Goal: Obtain resource: Obtain resource

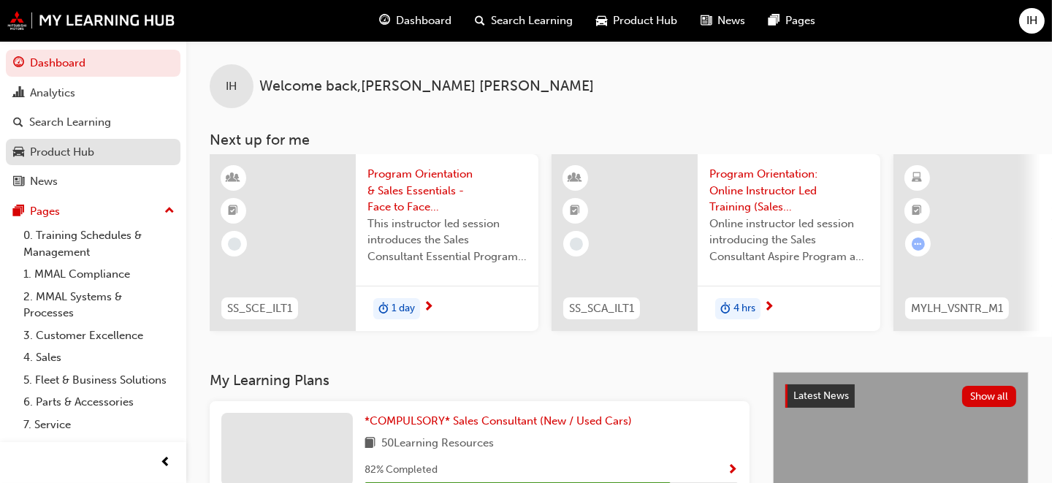
click at [87, 148] on div "Product Hub" at bounding box center [62, 152] width 64 height 17
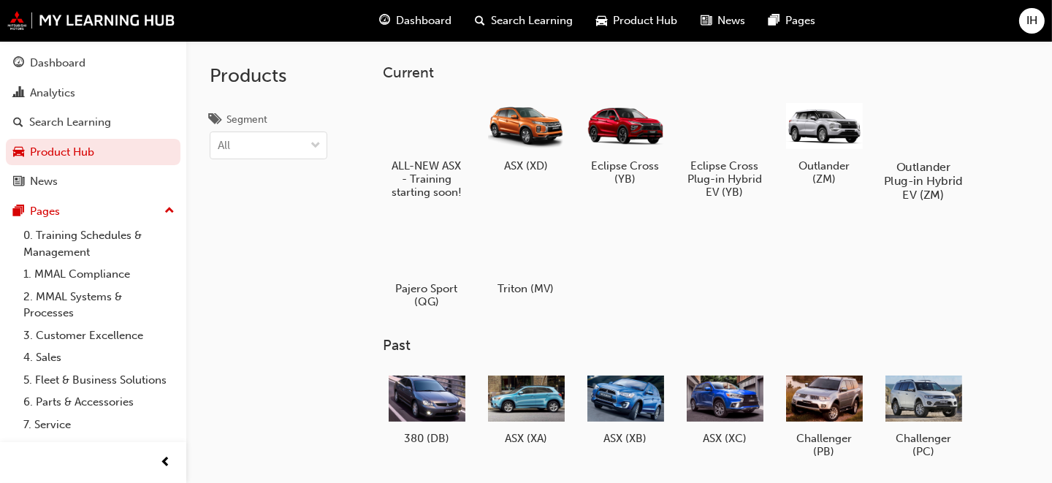
click at [920, 127] on div at bounding box center [922, 125] width 81 height 58
click at [833, 123] on div at bounding box center [823, 125] width 81 height 58
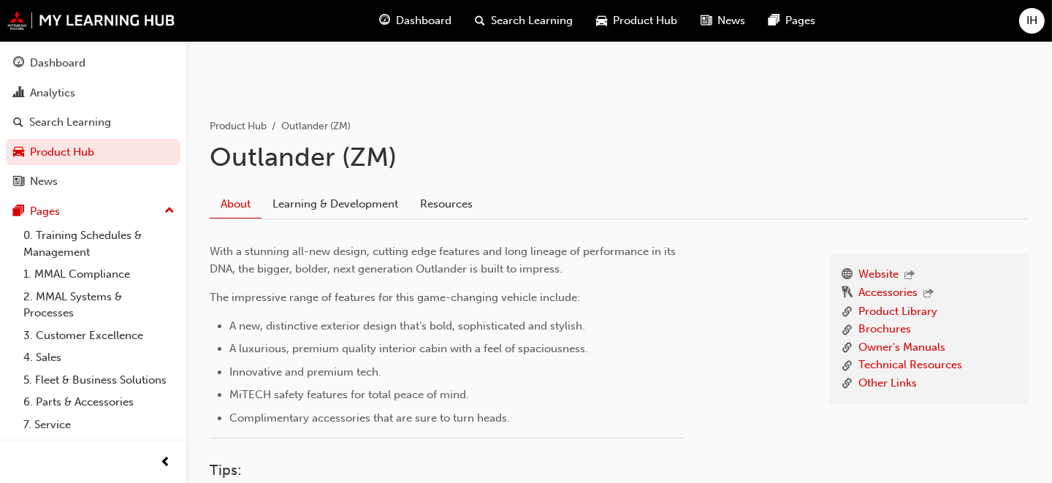
scroll to position [291, 0]
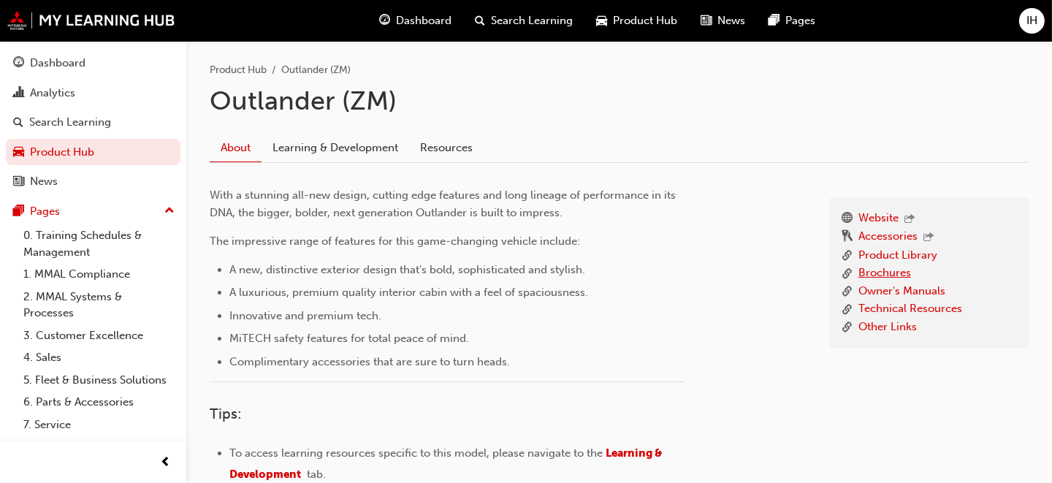
click at [893, 272] on link "Brochures" at bounding box center [884, 273] width 53 height 18
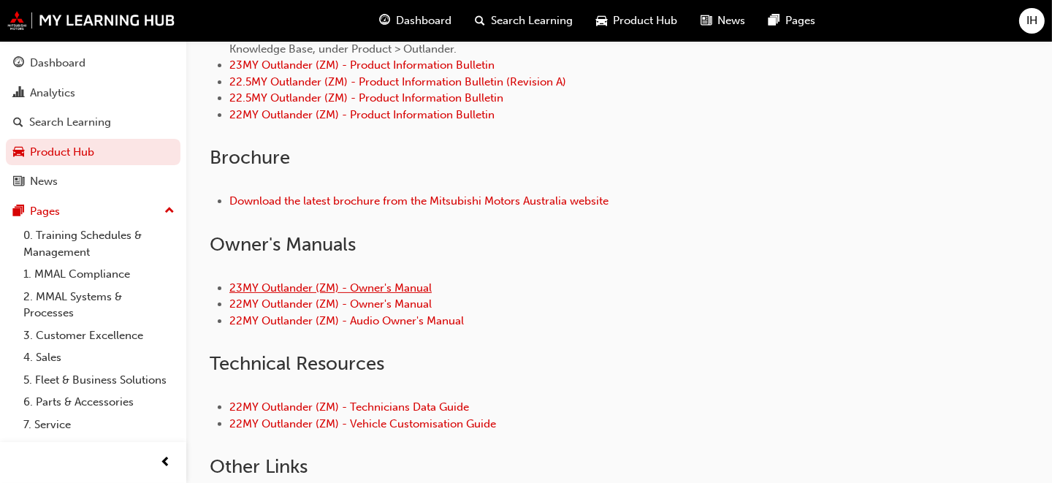
scroll to position [511, 0]
